Goal: Find specific page/section: Find specific page/section

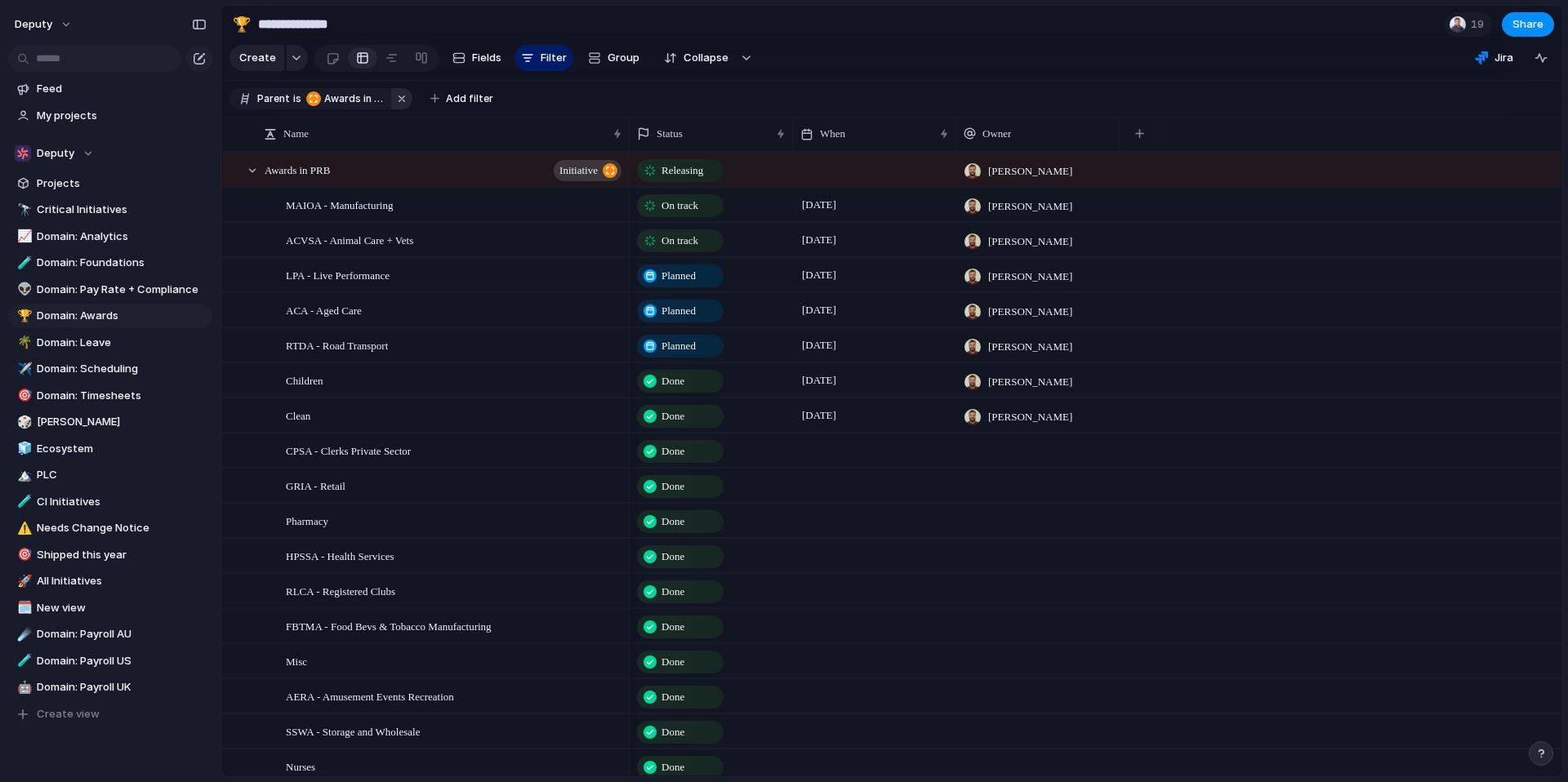
click at [397, 97] on button "button" at bounding box center [401, 98] width 21 height 21
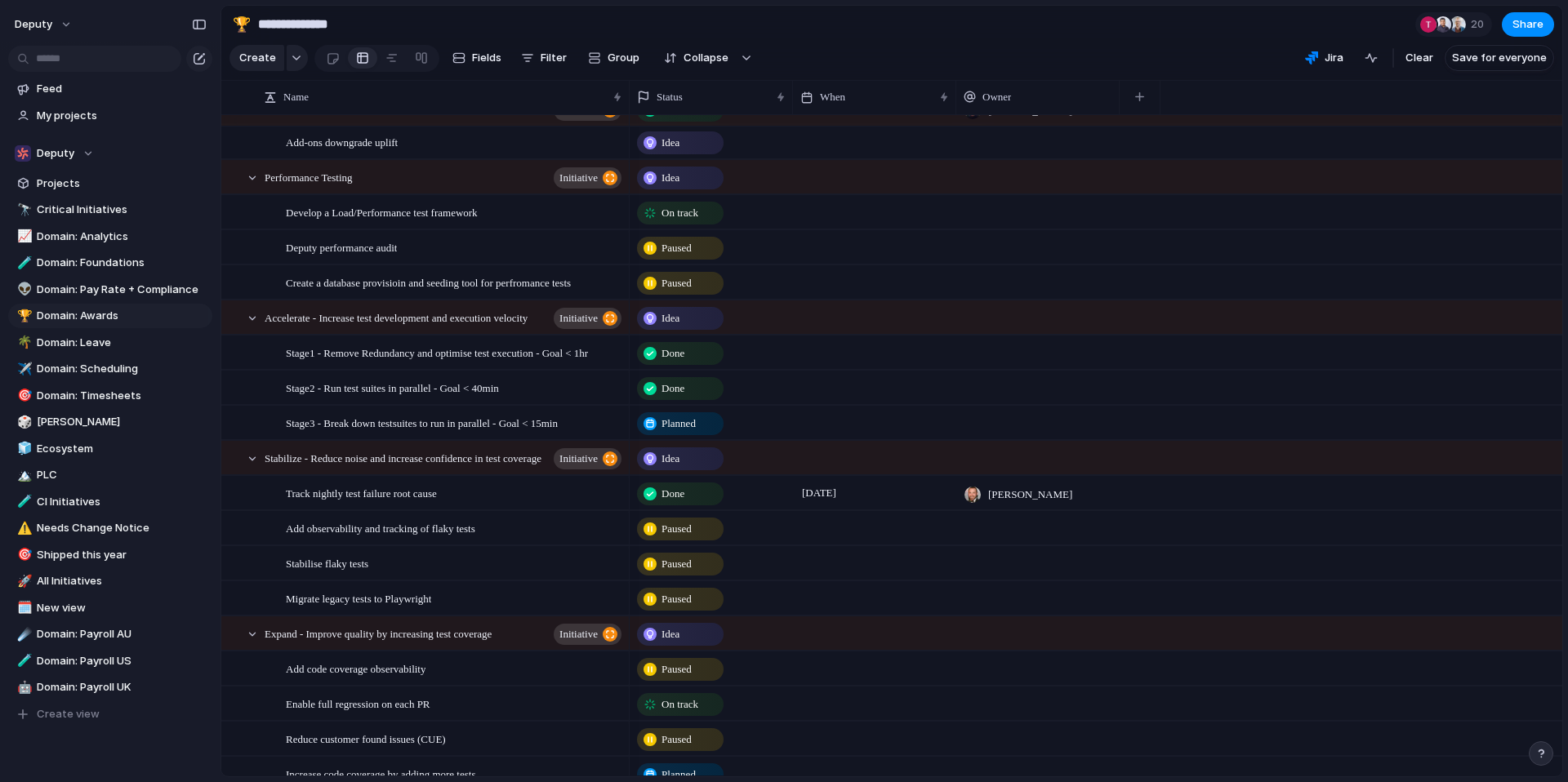
scroll to position [1172, 0]
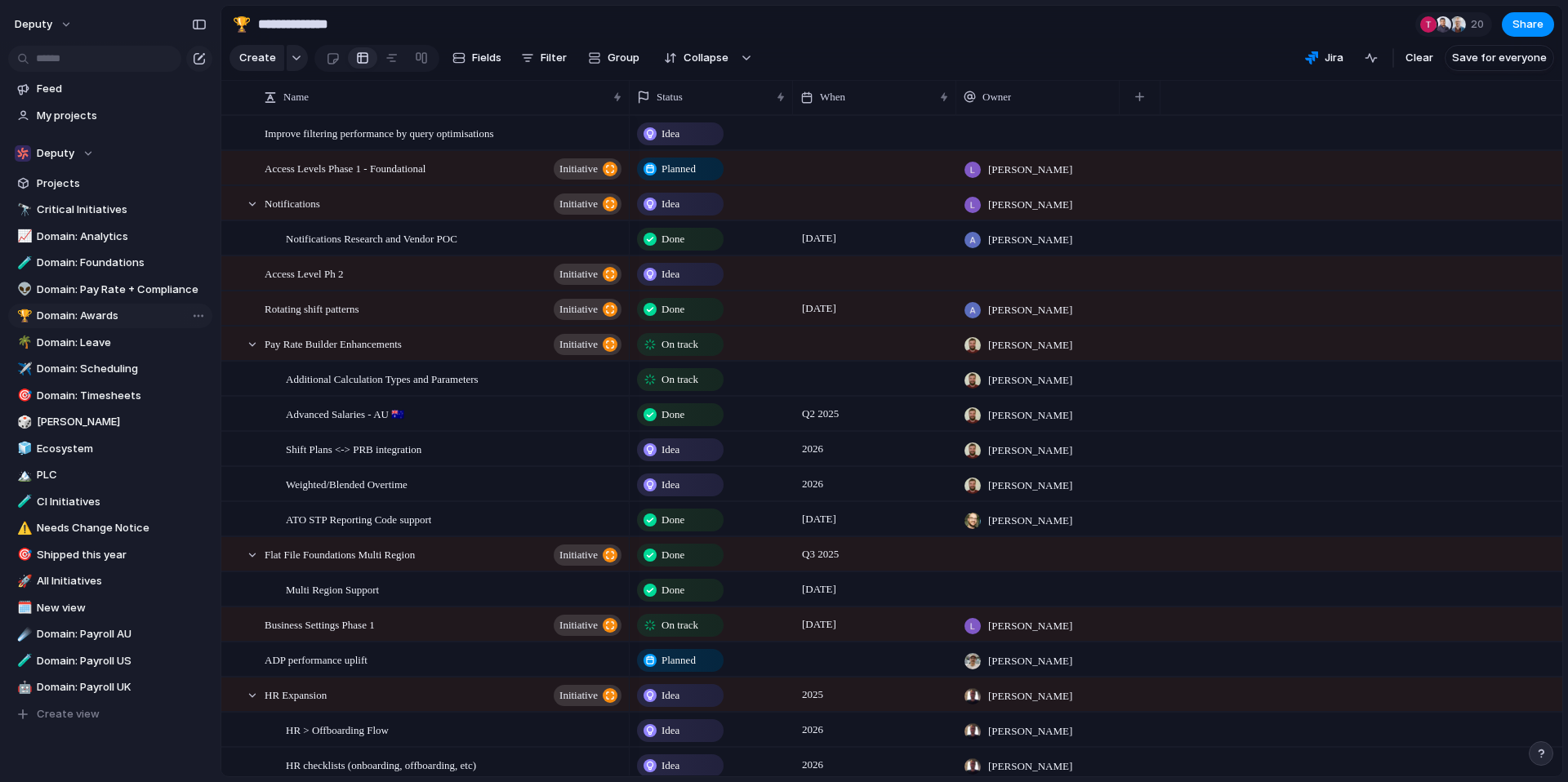
click at [67, 316] on span "Domain: Awards" at bounding box center [122, 316] width 170 height 16
click at [541, 62] on span "Filter" at bounding box center [553, 57] width 26 height 16
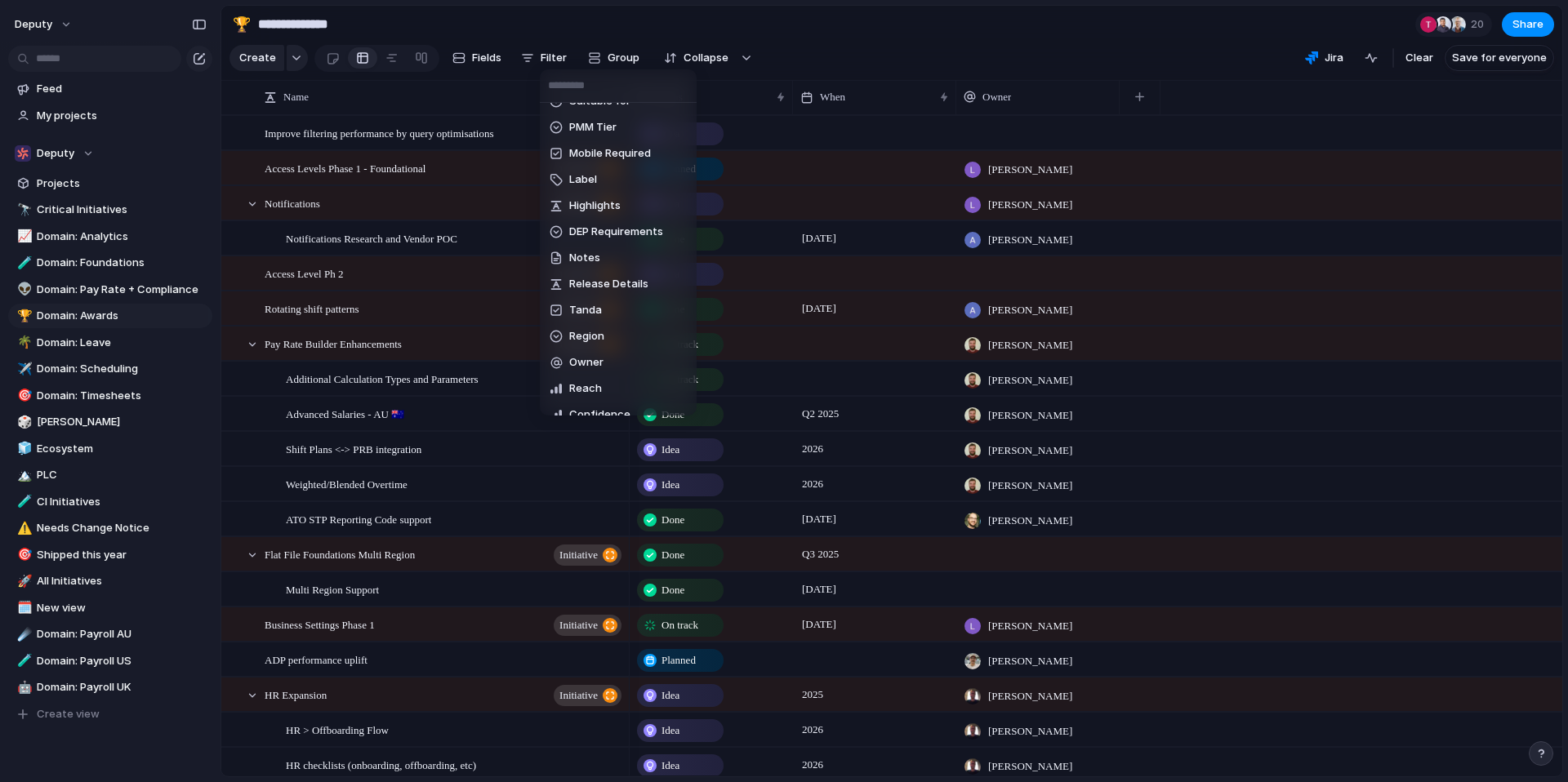
scroll to position [359, 0]
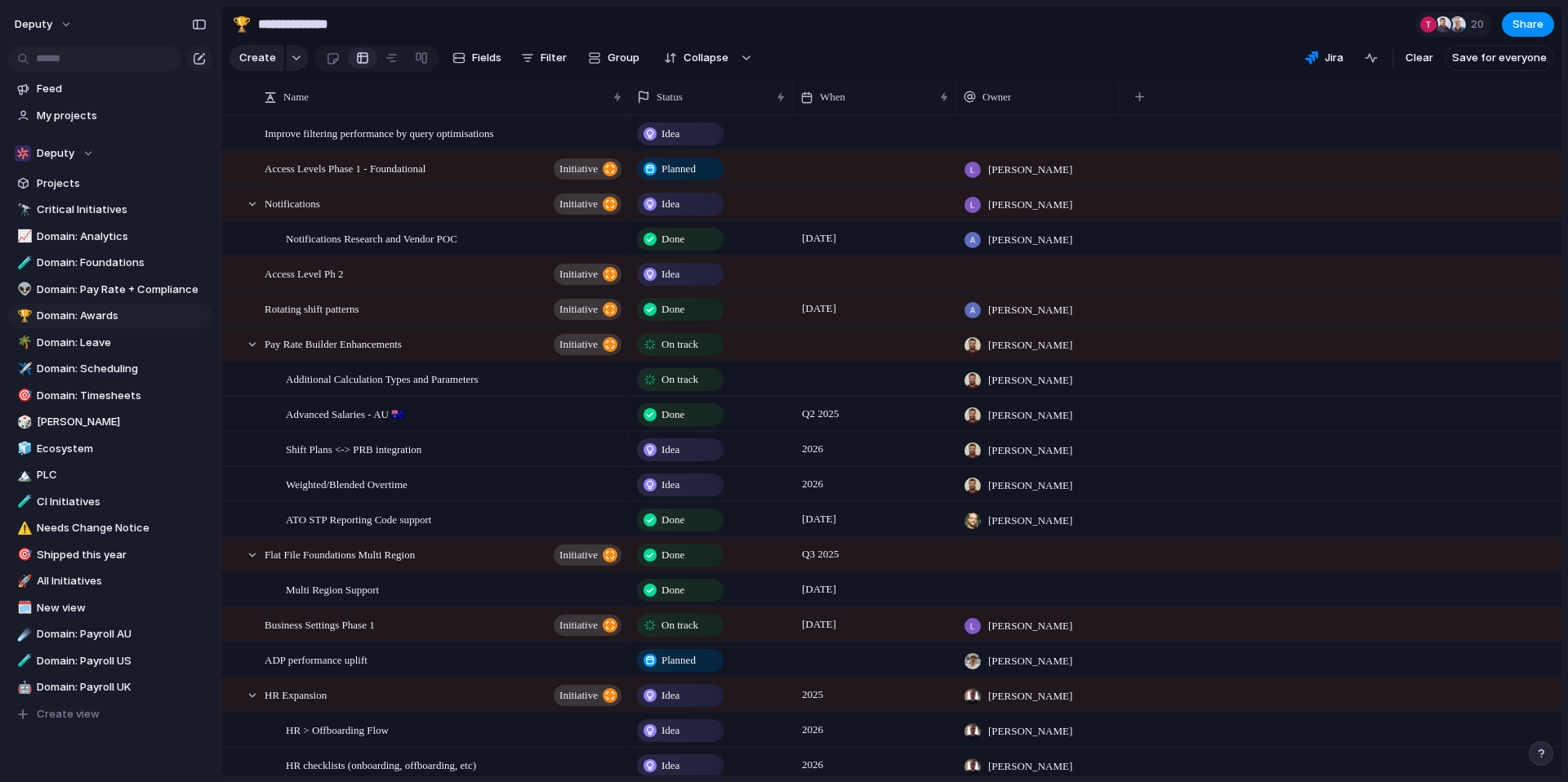
click at [915, 21] on div "CI Priority End When Description Priority Cycle Design Roundtable Escalate SLT …" at bounding box center [784, 391] width 1568 height 782
